Goal: Navigation & Orientation: Find specific page/section

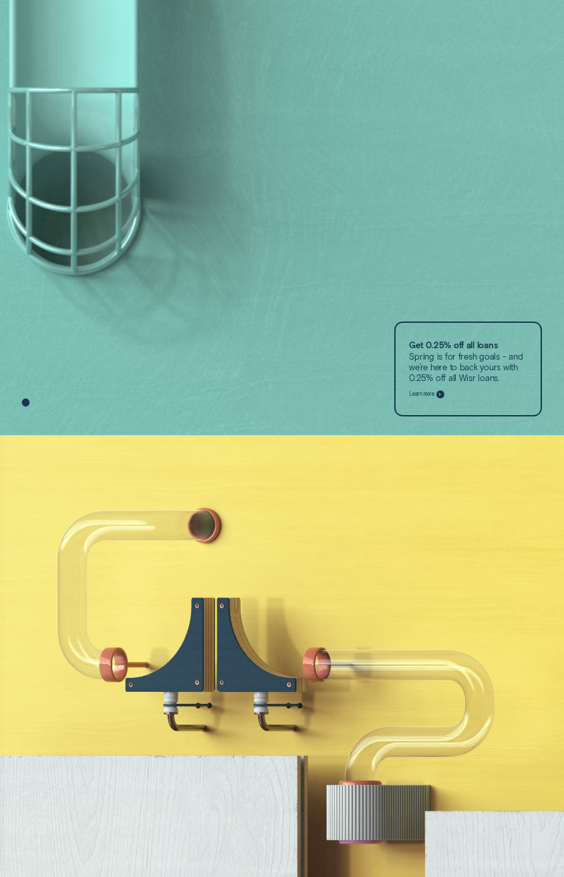
scroll to position [935, 0]
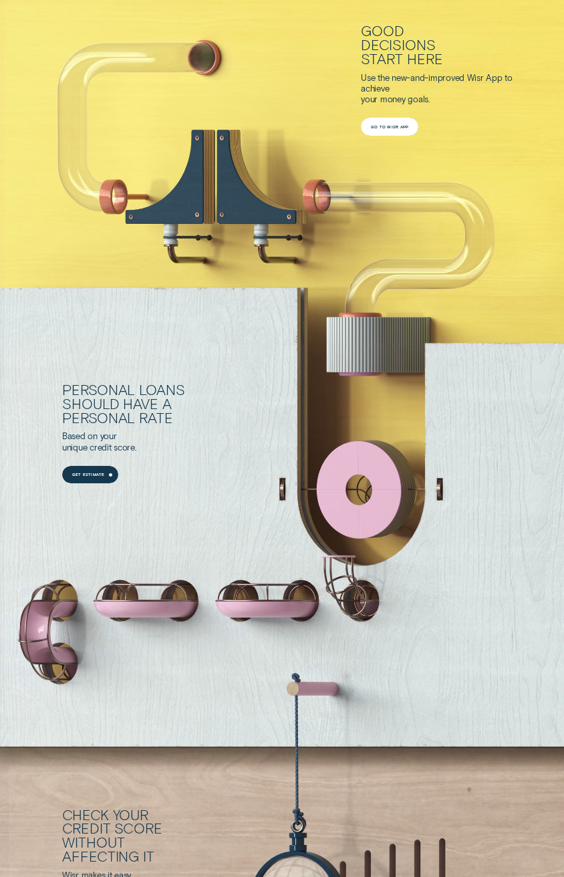
click at [387, 127] on div "Go to Wisr App" at bounding box center [389, 127] width 57 height 18
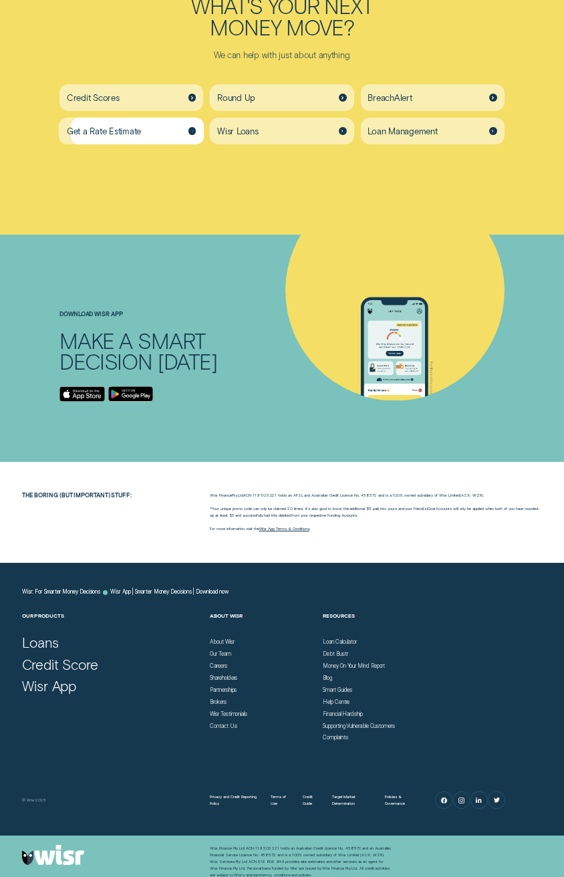
scroll to position [2206, 0]
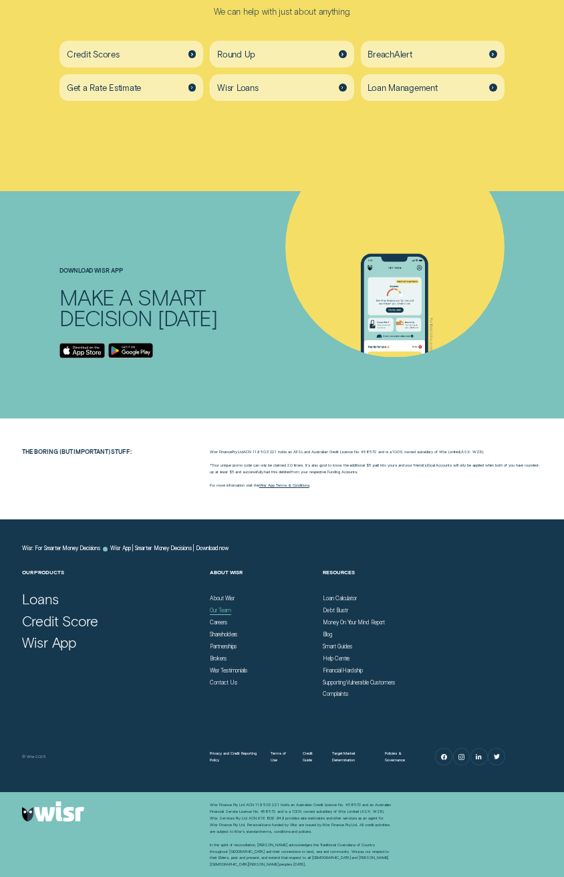
click at [219, 610] on div "Our Team" at bounding box center [220, 610] width 21 height 7
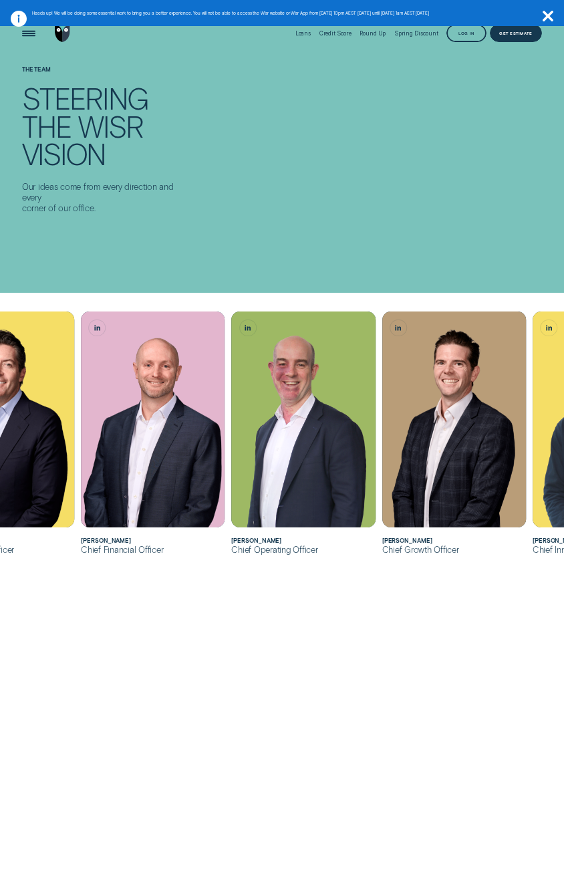
click at [259, 658] on div "[PERSON_NAME] joined Wisr as its Chief Financial Officer in [DATE] before being…" at bounding box center [282, 653] width 564 height 880
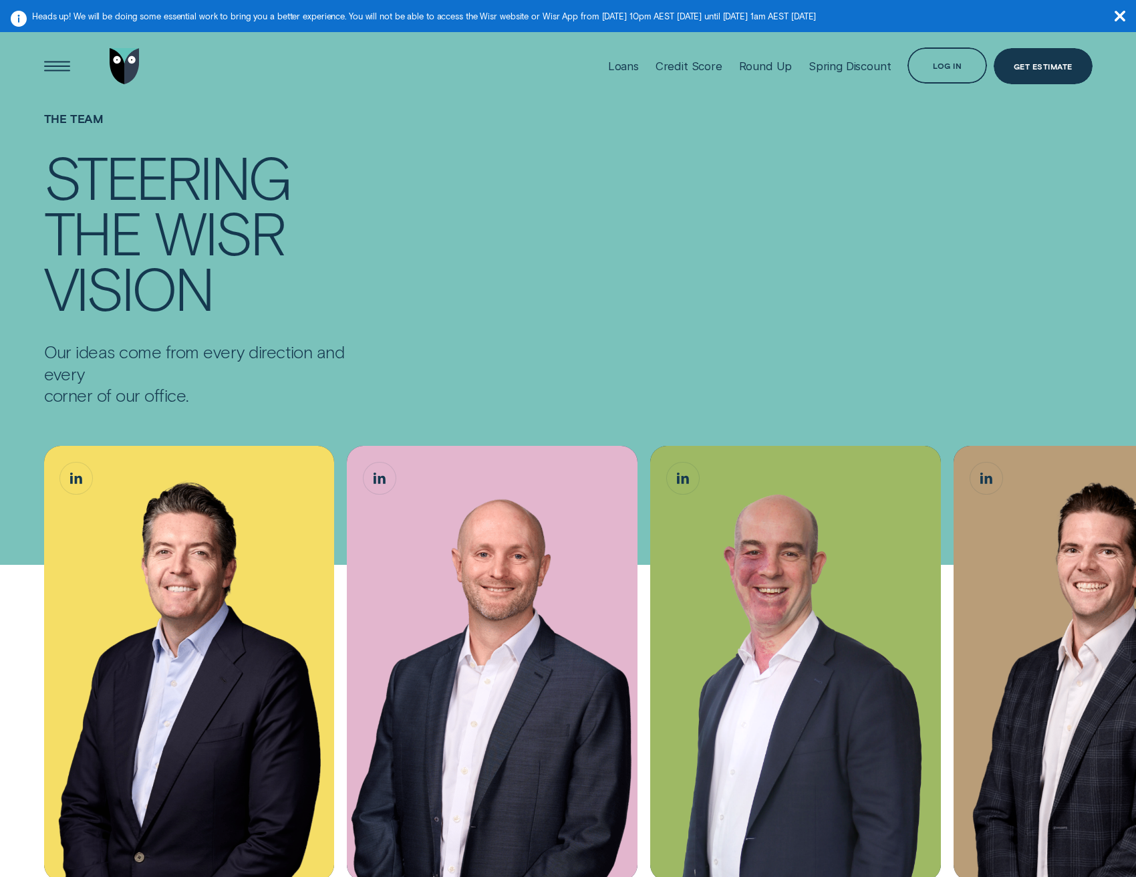
click at [139, 67] on img "Go to home page" at bounding box center [125, 66] width 30 height 36
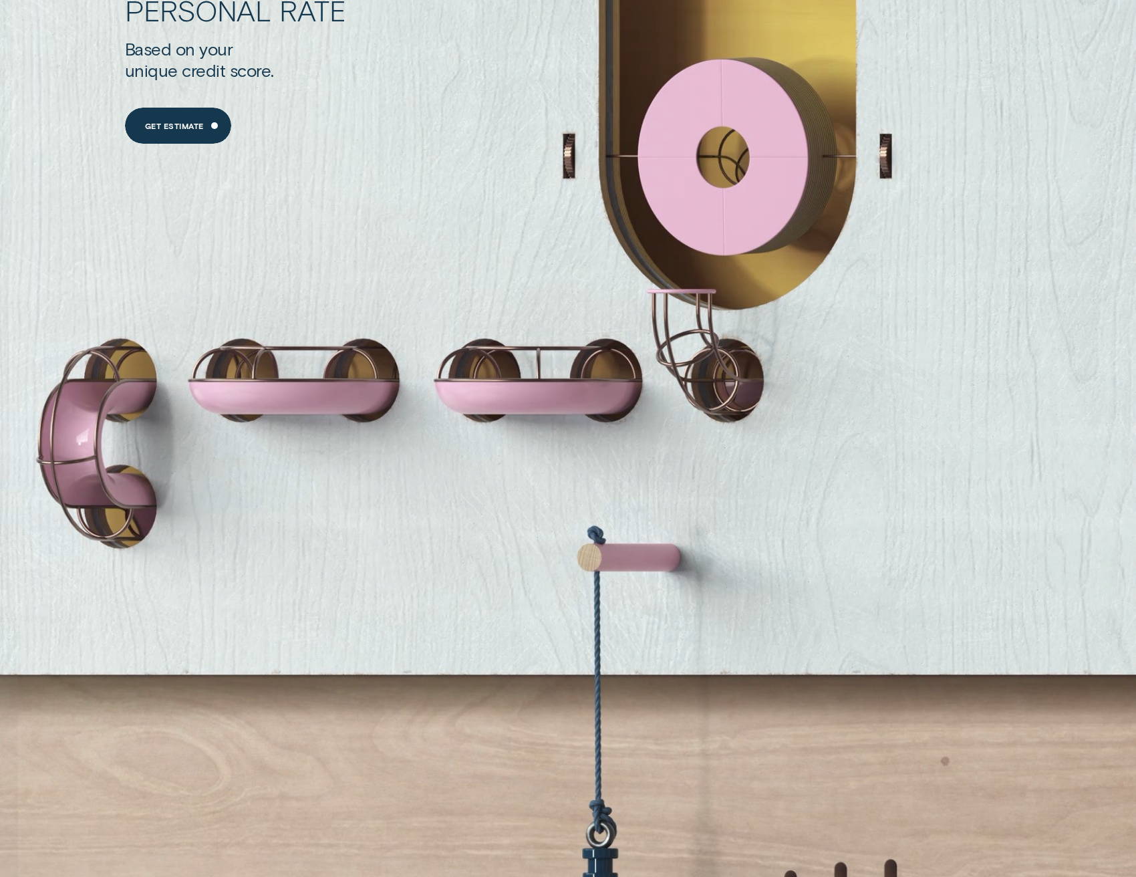
scroll to position [2339, 0]
